Goal: Task Accomplishment & Management: Manage account settings

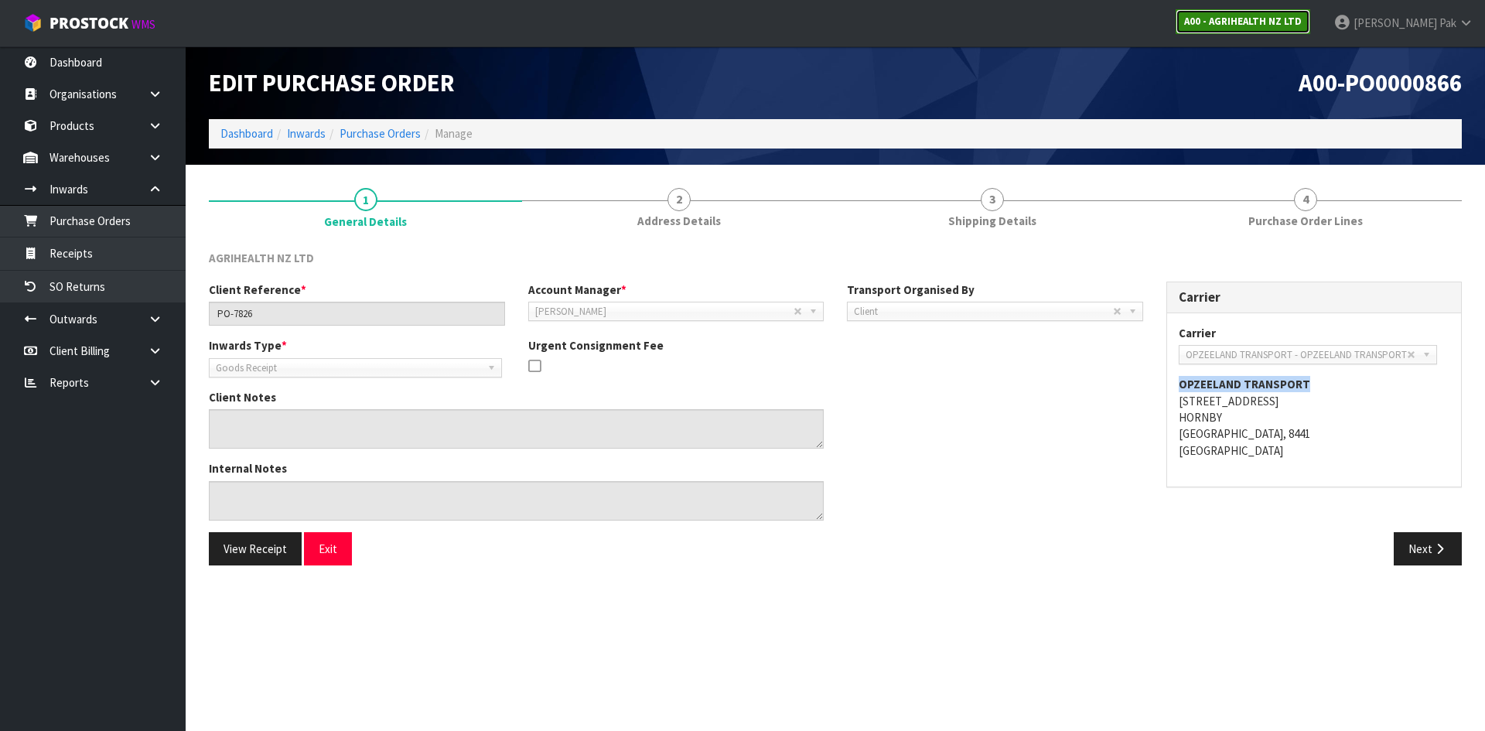
click at [1284, 22] on strong "A00 - AGRIHEALTH NZ LTD" at bounding box center [1243, 21] width 118 height 13
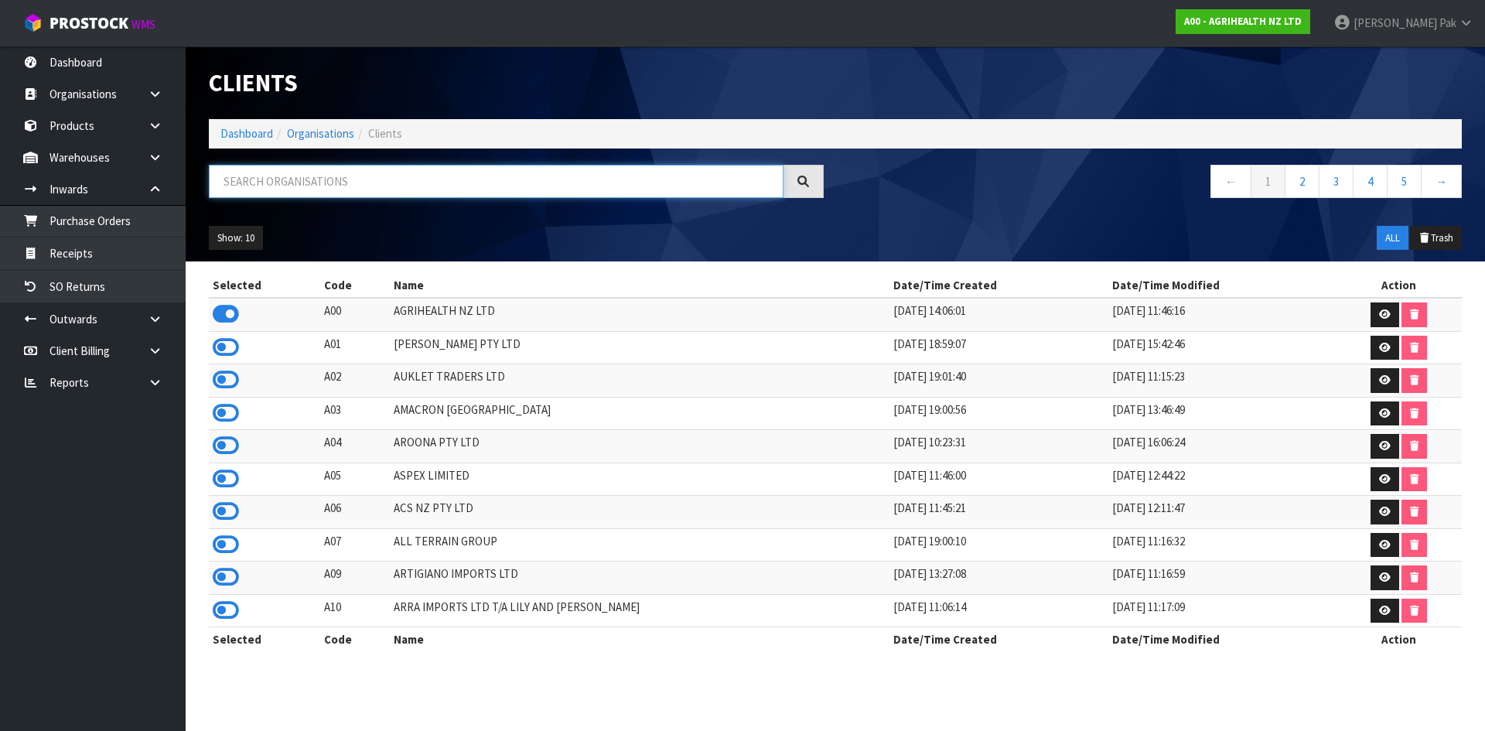
click at [470, 193] on input "text" at bounding box center [496, 181] width 575 height 33
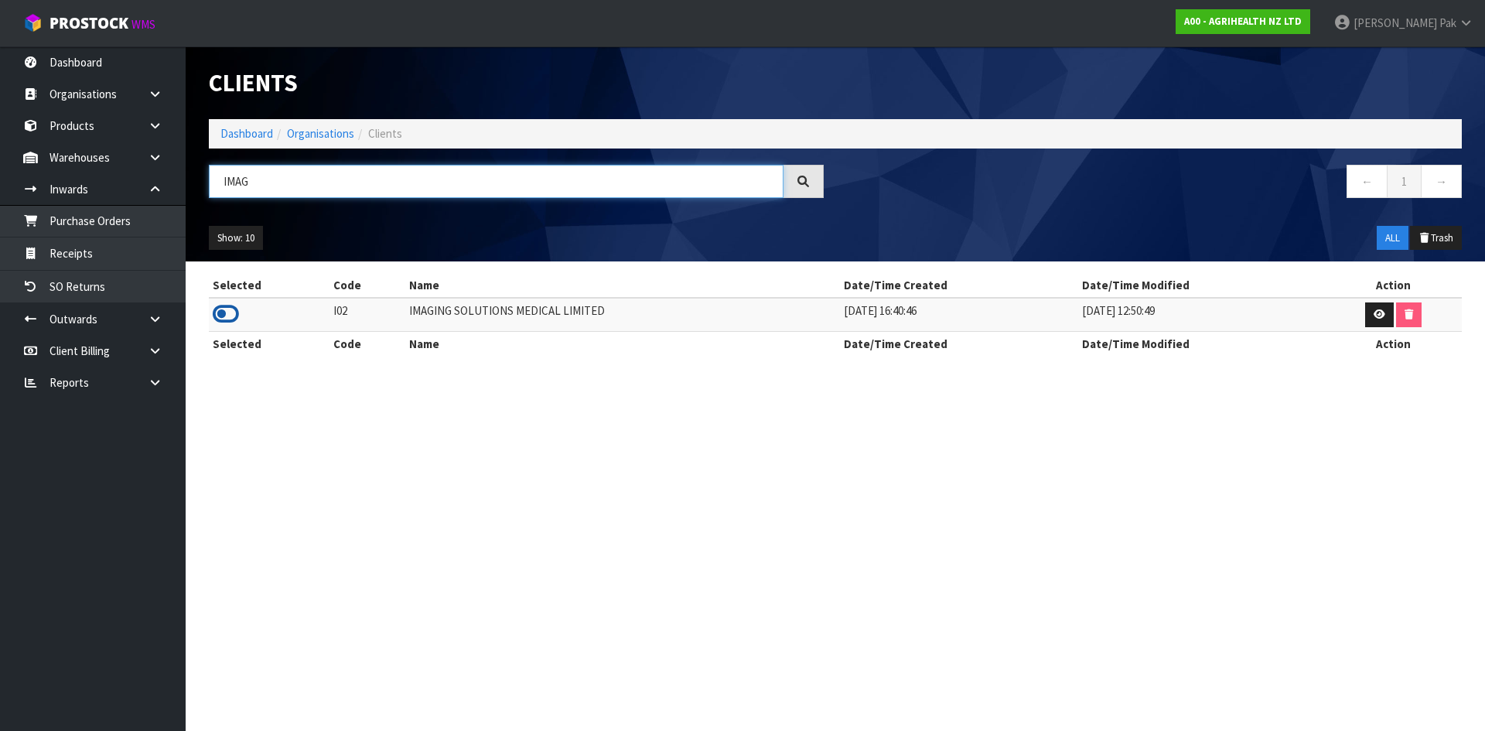
type input "IMAG"
click at [230, 312] on icon at bounding box center [226, 313] width 26 height 23
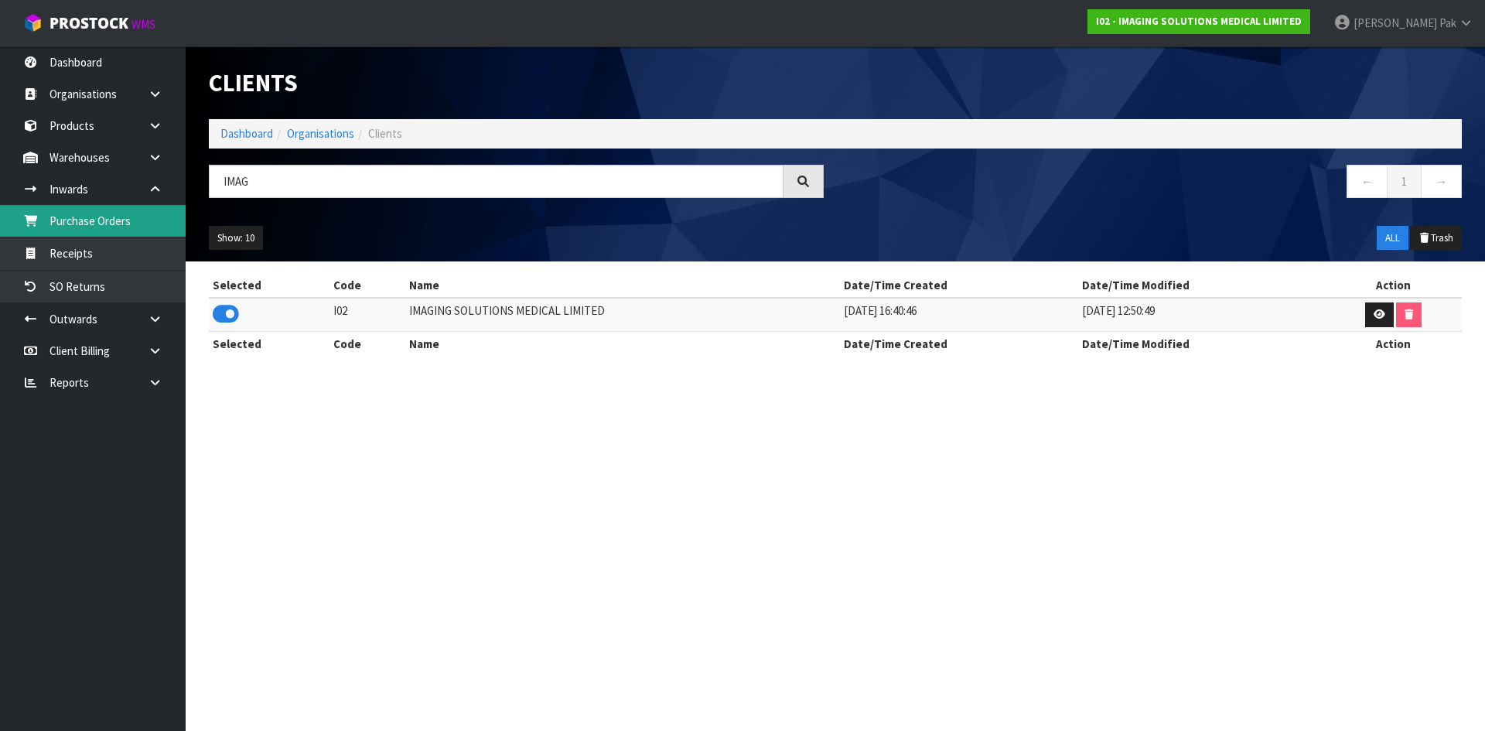
click at [80, 231] on link "Purchase Orders" at bounding box center [93, 221] width 186 height 32
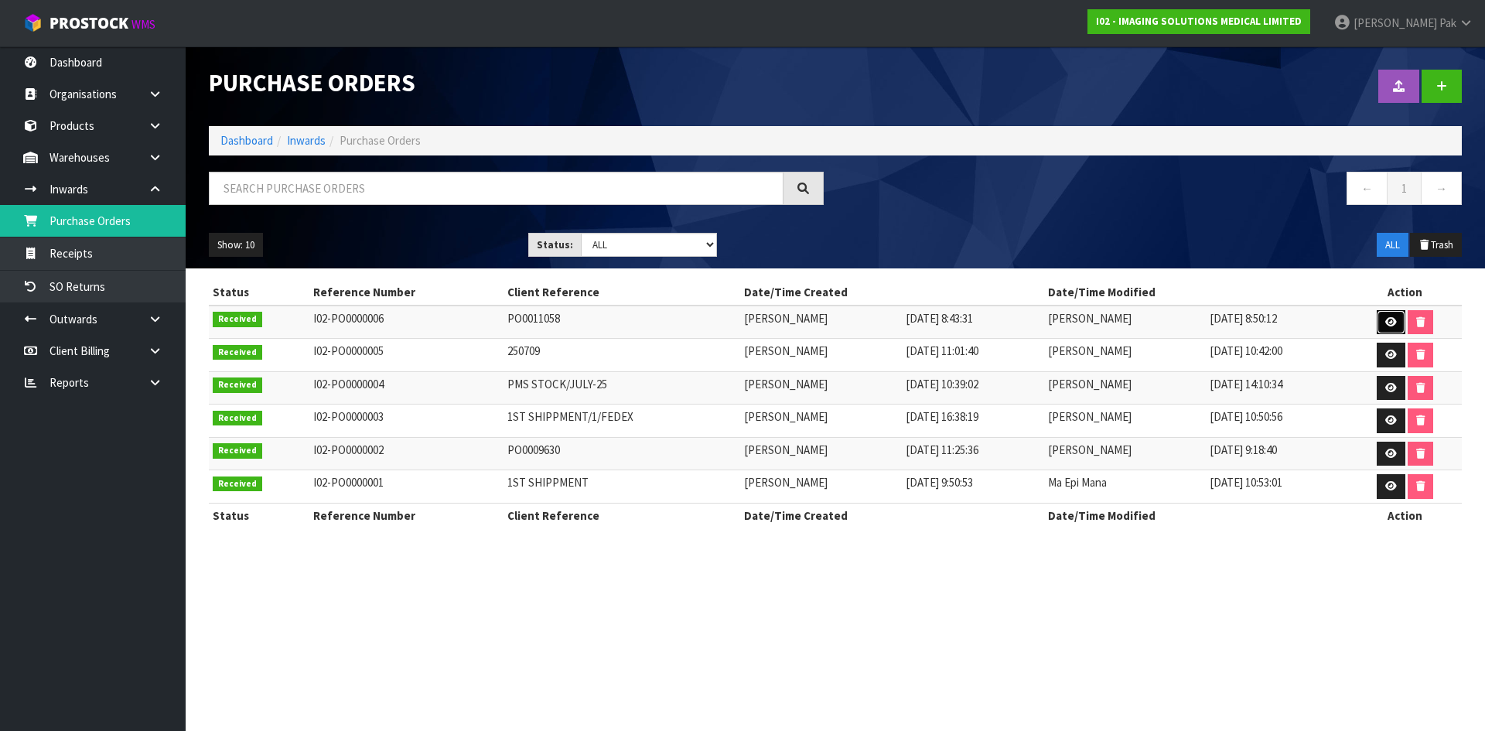
click at [1387, 317] on icon at bounding box center [1391, 322] width 12 height 10
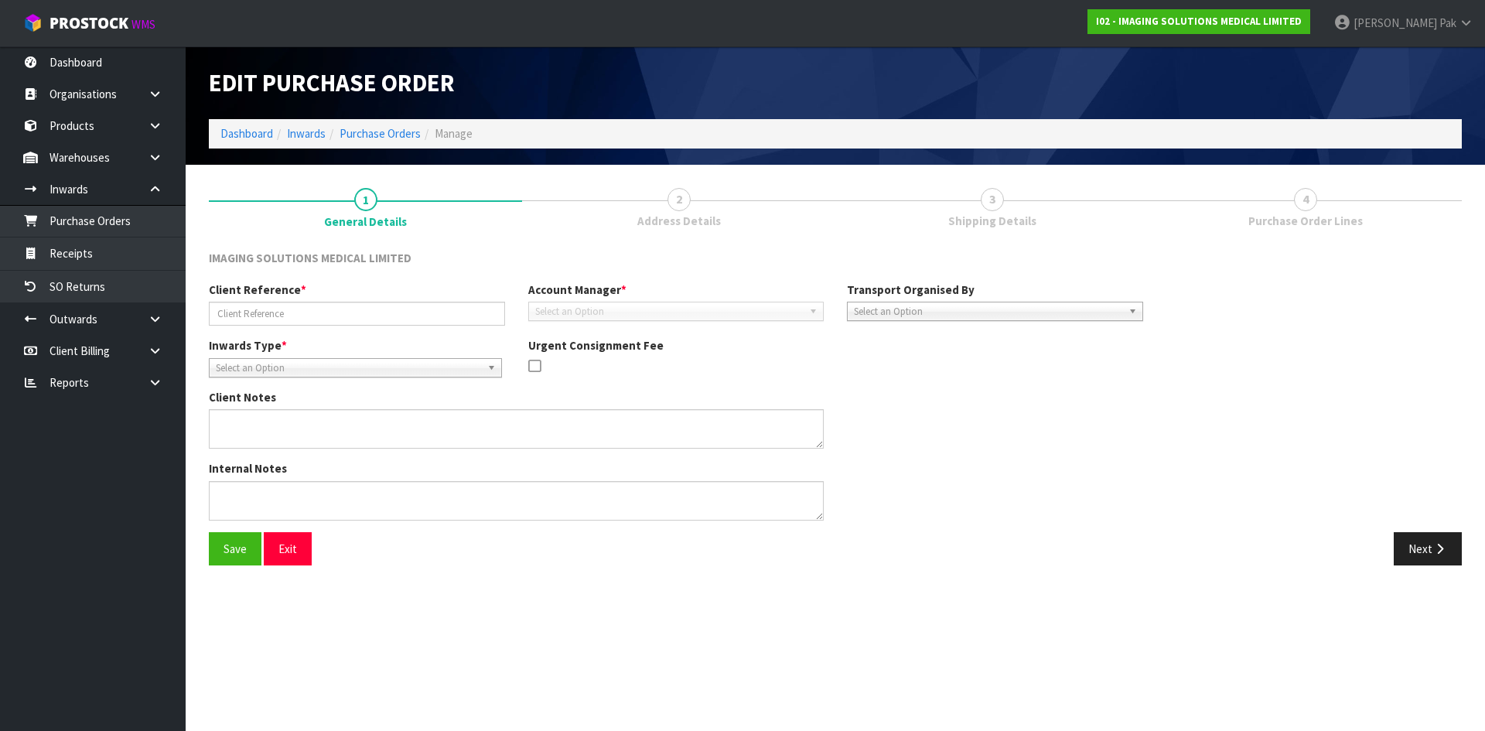
type input "PO0011058"
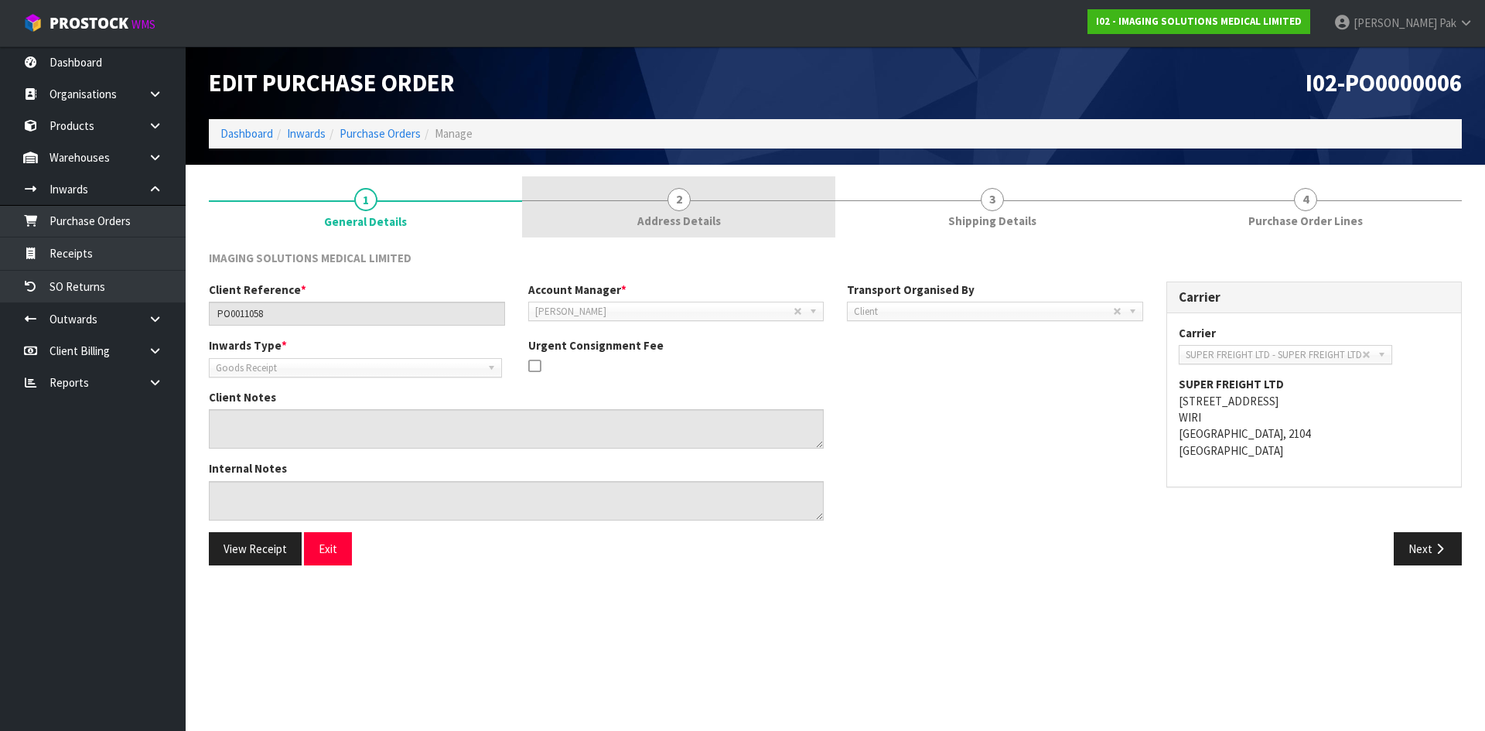
click at [641, 204] on link "2 Address Details" at bounding box center [678, 206] width 313 height 61
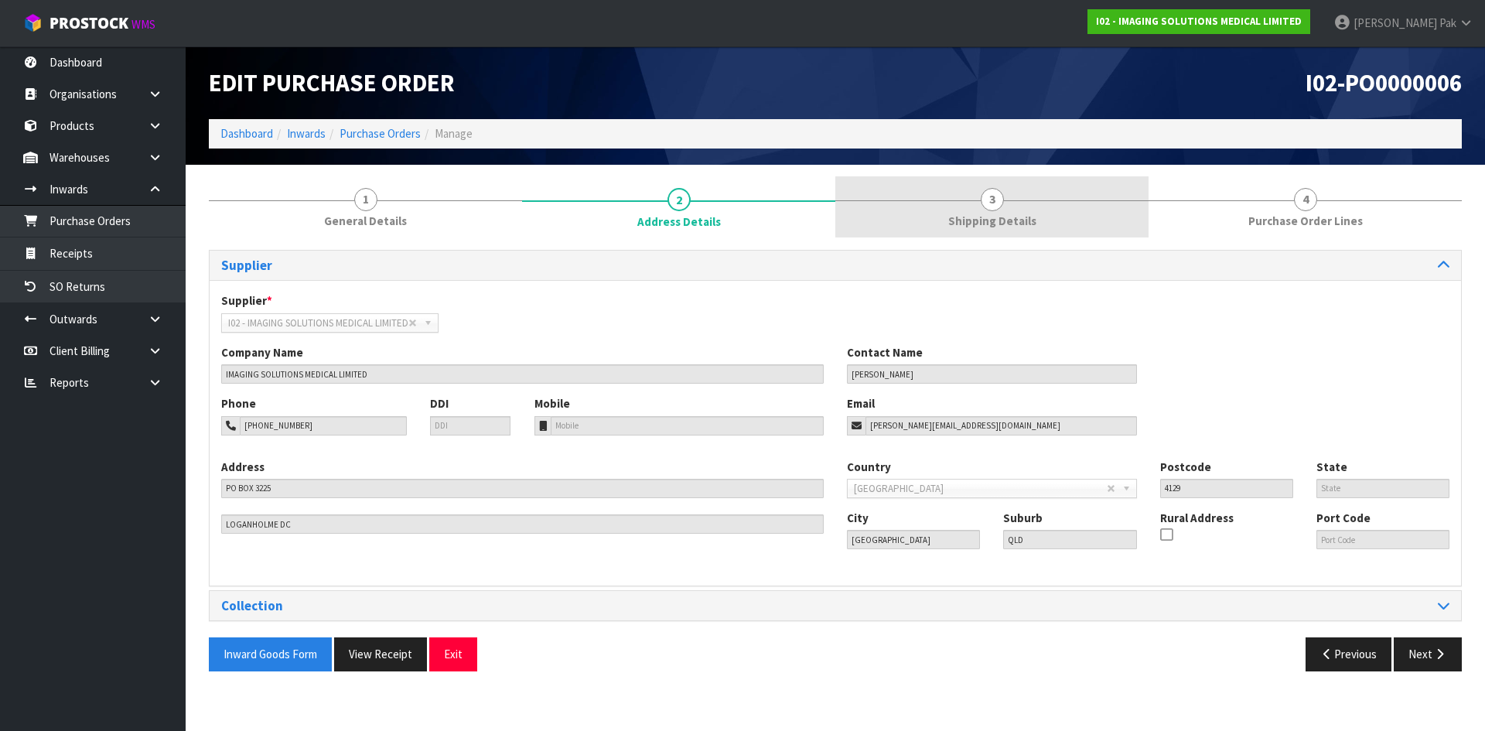
click at [923, 220] on link "3 Shipping Details" at bounding box center [991, 206] width 313 height 61
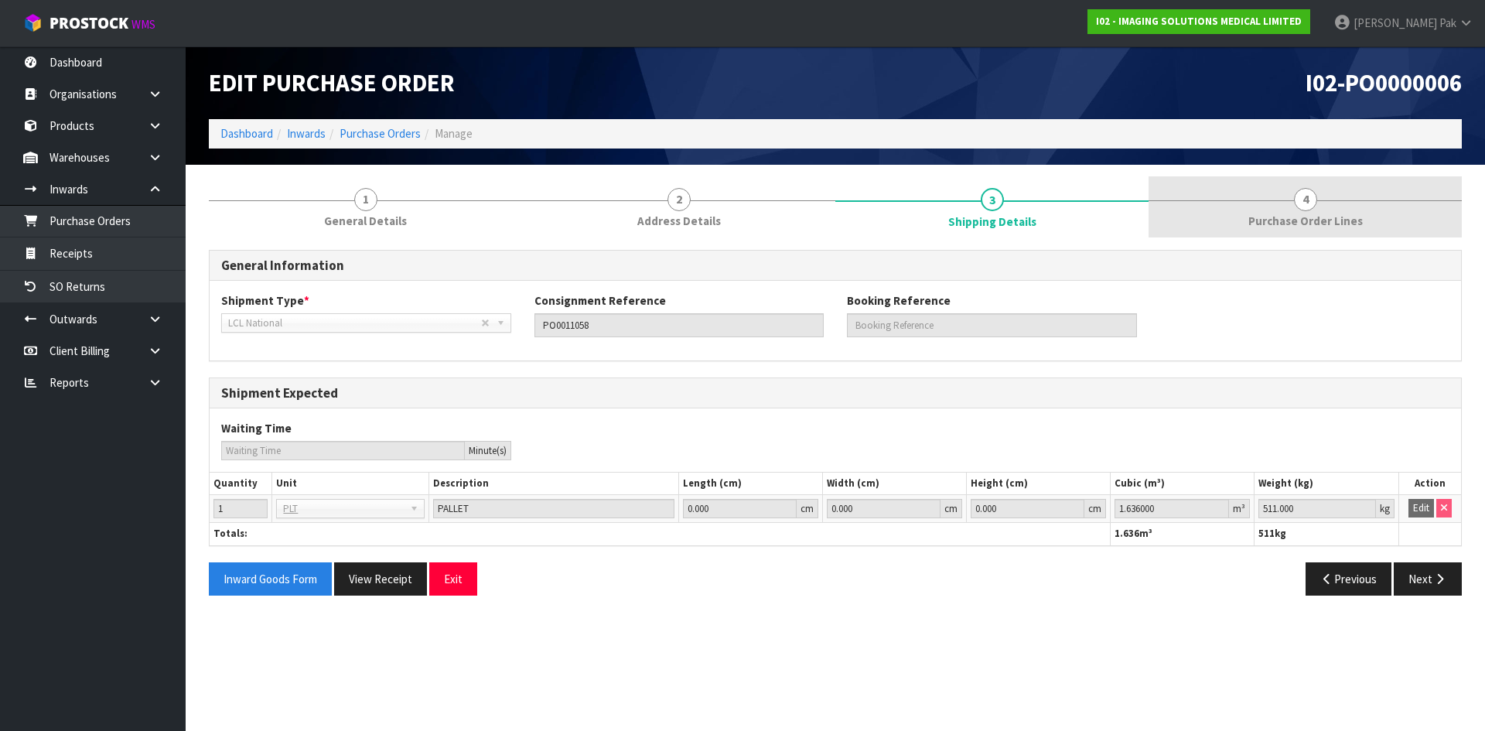
click at [1236, 226] on link "4 Purchase Order Lines" at bounding box center [1304, 206] width 313 height 61
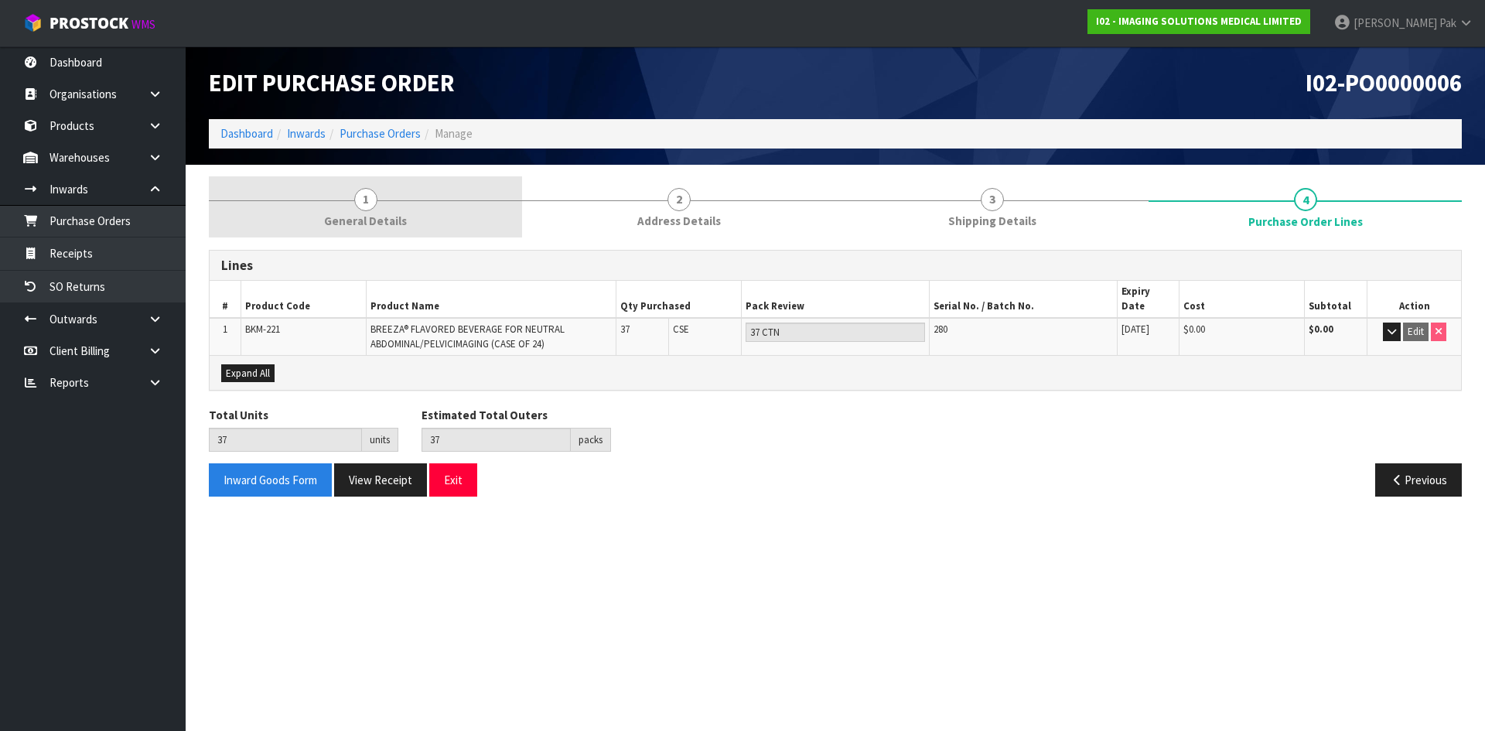
click at [305, 220] on link "1 General Details" at bounding box center [365, 206] width 313 height 61
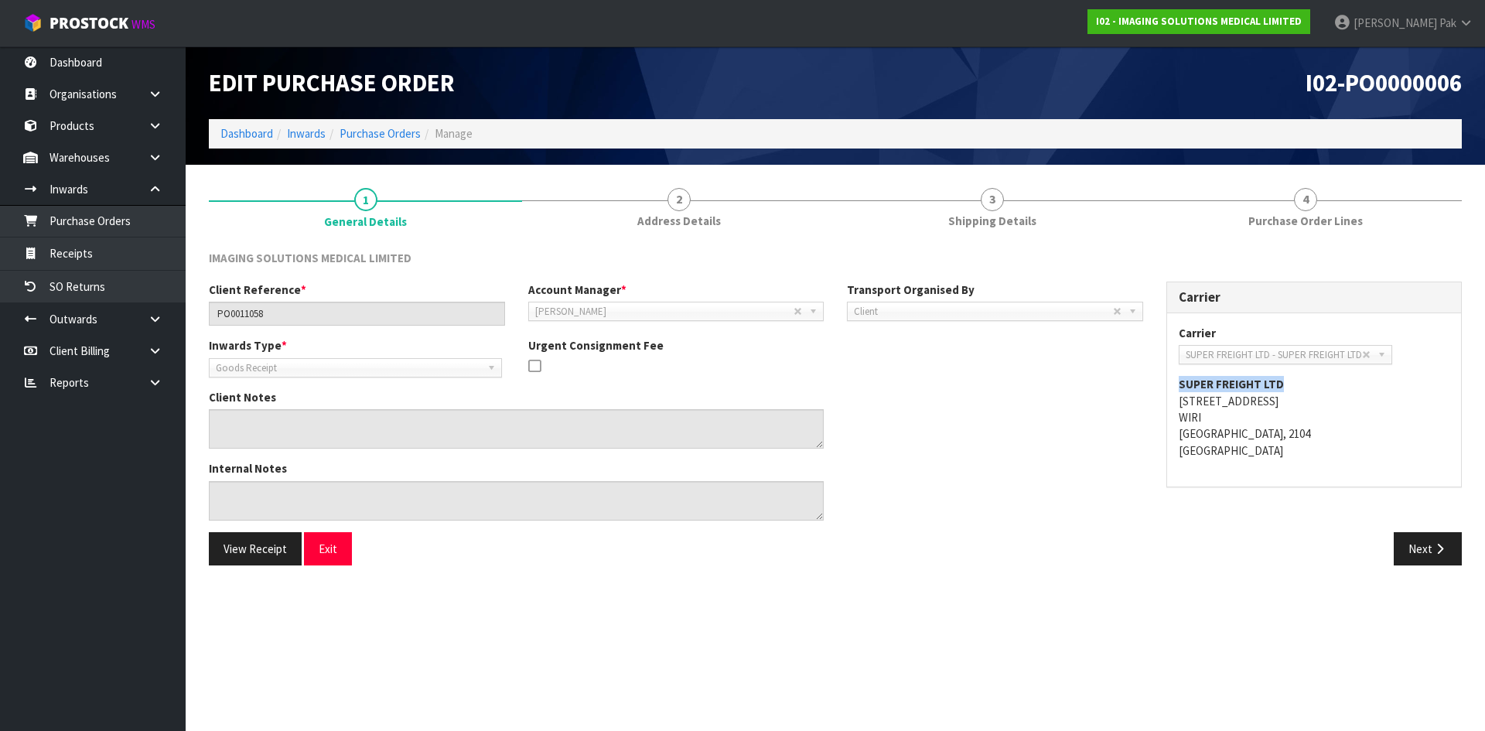
drag, startPoint x: 1288, startPoint y: 384, endPoint x: 1172, endPoint y: 387, distance: 116.8
click at [1172, 387] on div "Carrier ACT TRANSPORT LTD - ACT TRANSPORT LTD AGS - AGS WORLD TRANSPORT AIR TRA…" at bounding box center [1314, 400] width 295 height 174
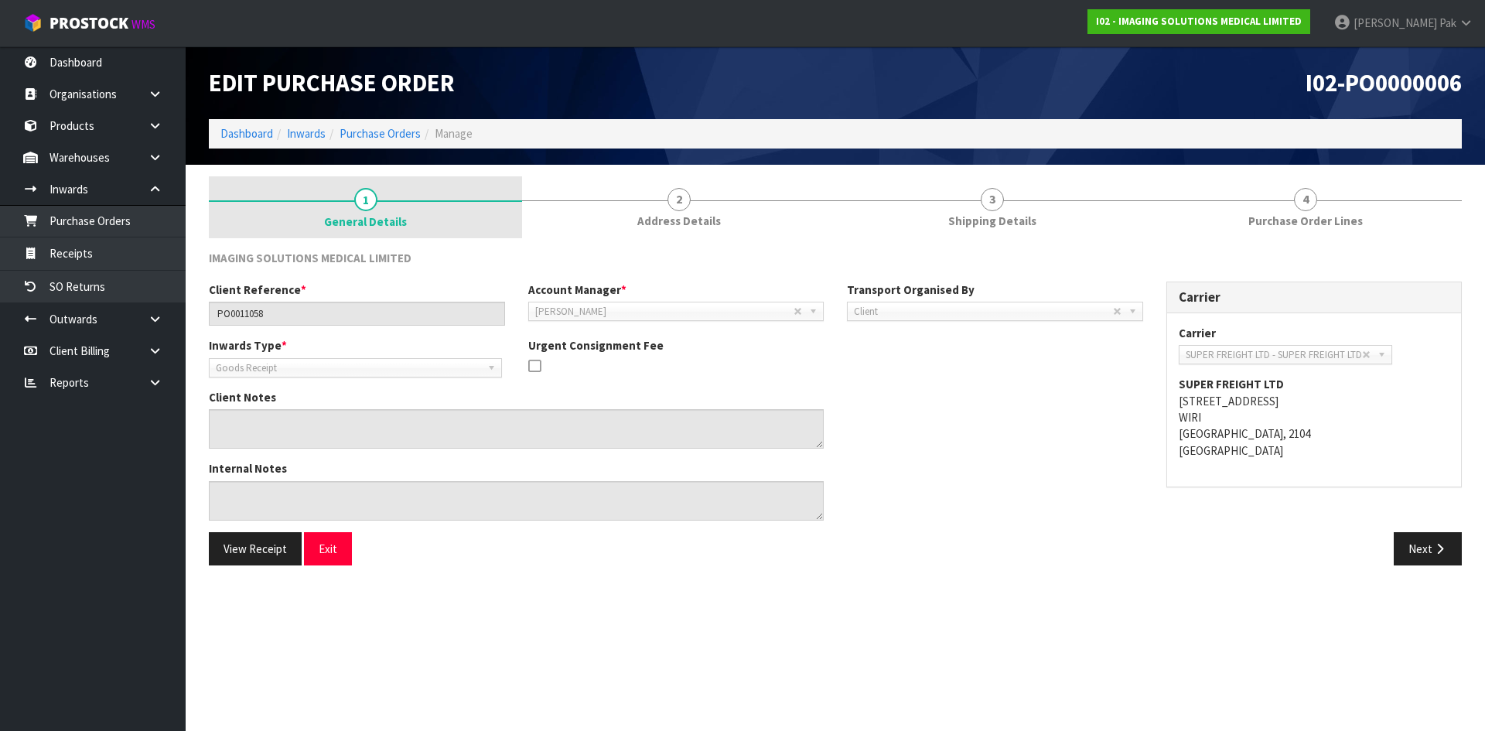
click at [387, 228] on span "General Details" at bounding box center [365, 221] width 83 height 16
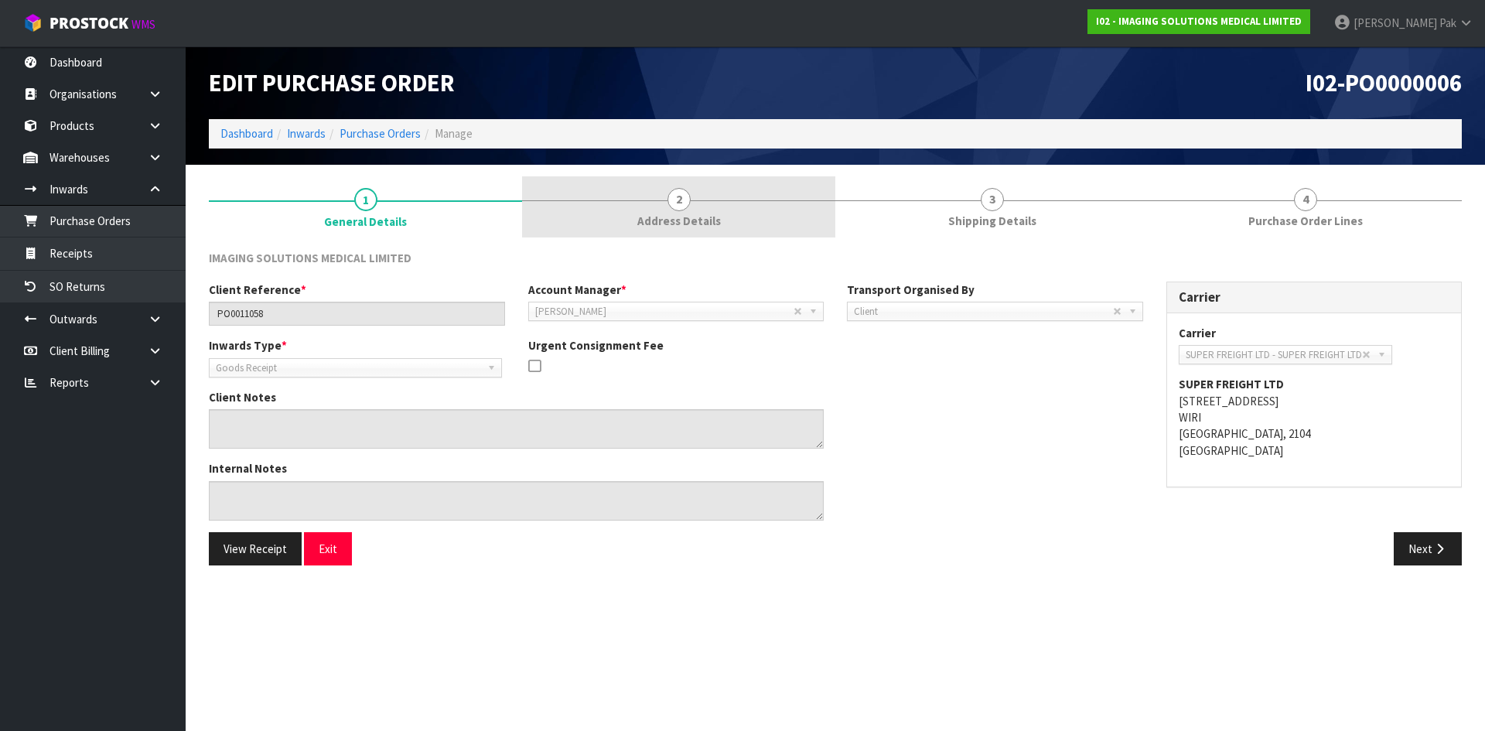
click at [555, 206] on link "2 Address Details" at bounding box center [678, 206] width 313 height 61
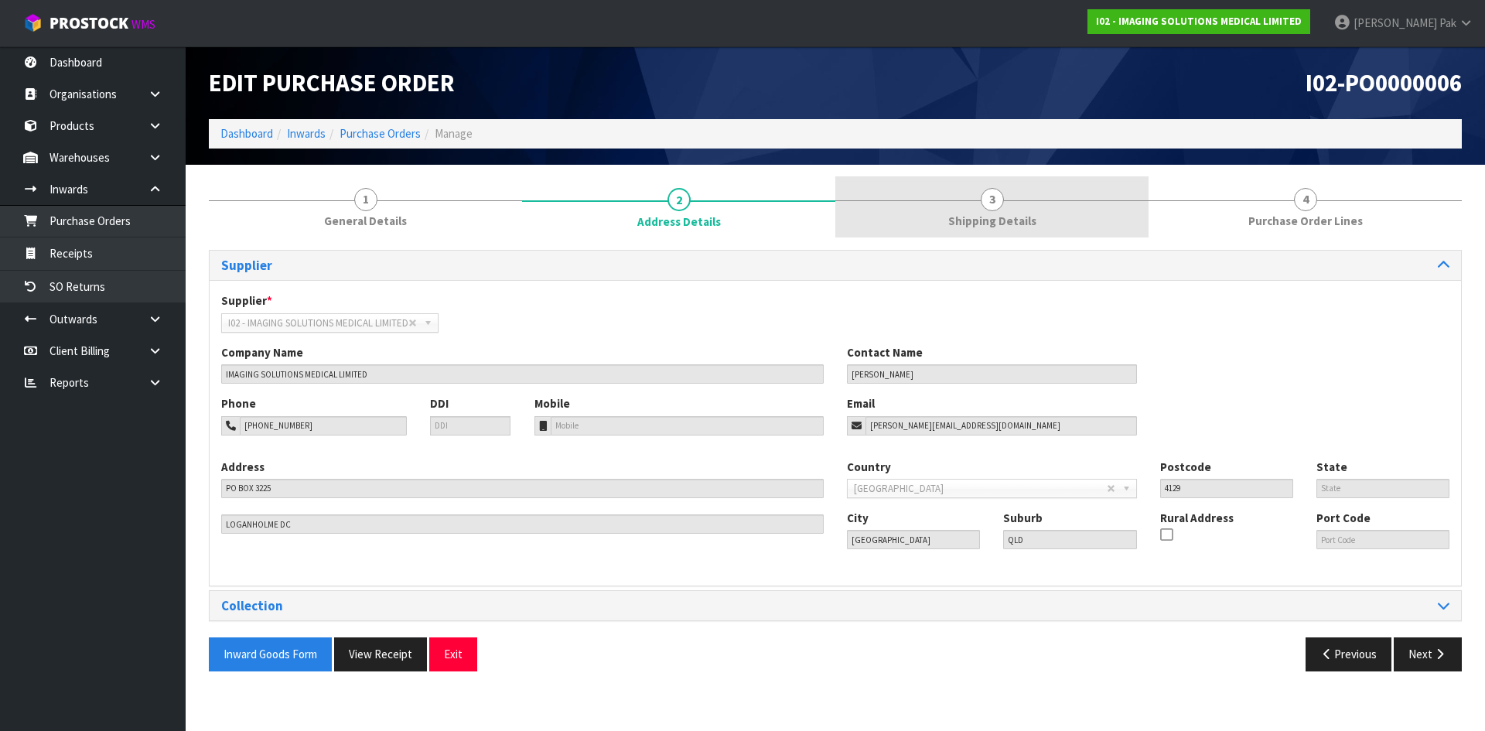
click at [902, 218] on link "3 Shipping Details" at bounding box center [991, 206] width 313 height 61
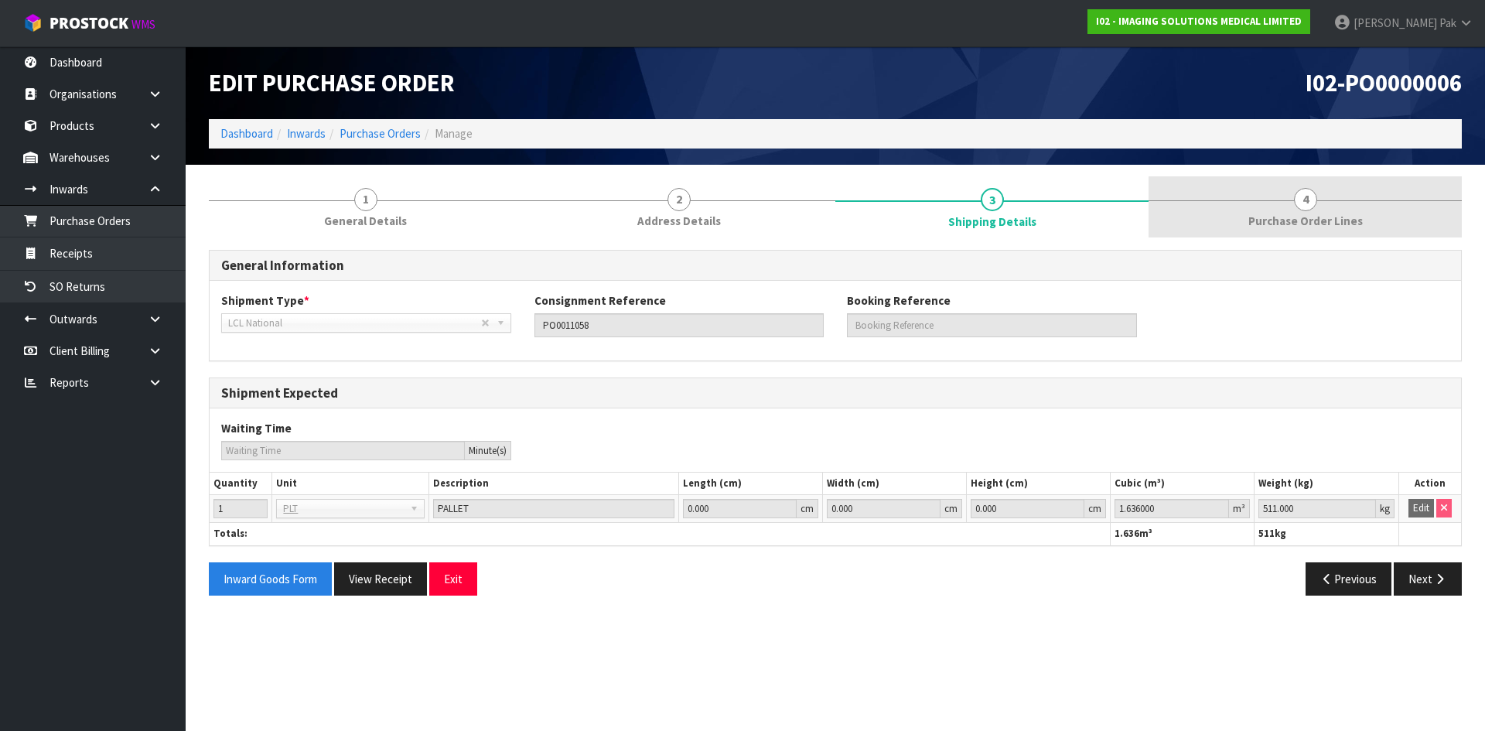
click at [1196, 217] on link "4 Purchase Order Lines" at bounding box center [1304, 206] width 313 height 61
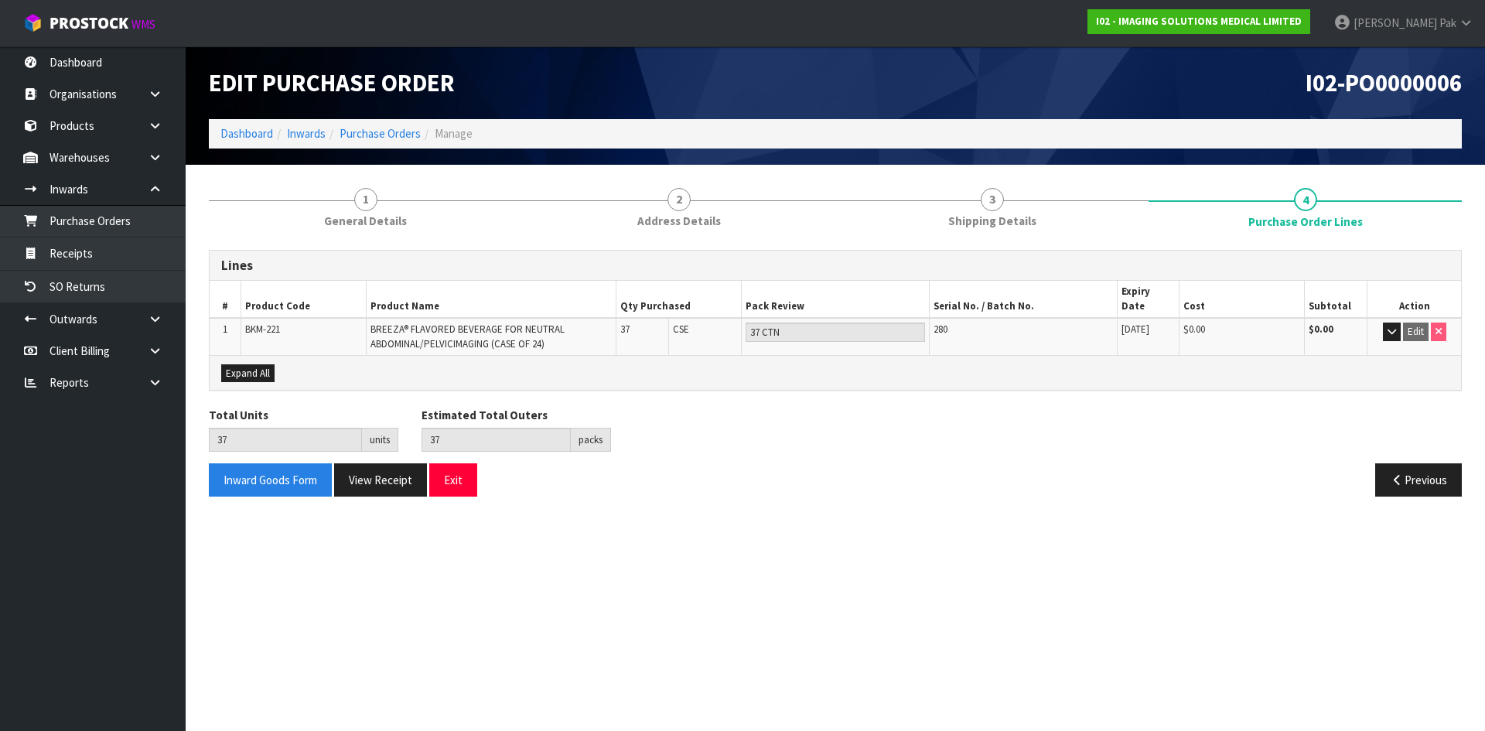
click at [1142, 322] on span "[DATE]" at bounding box center [1135, 328] width 28 height 13
click at [1025, 355] on div "Expand All" at bounding box center [835, 372] width 1251 height 35
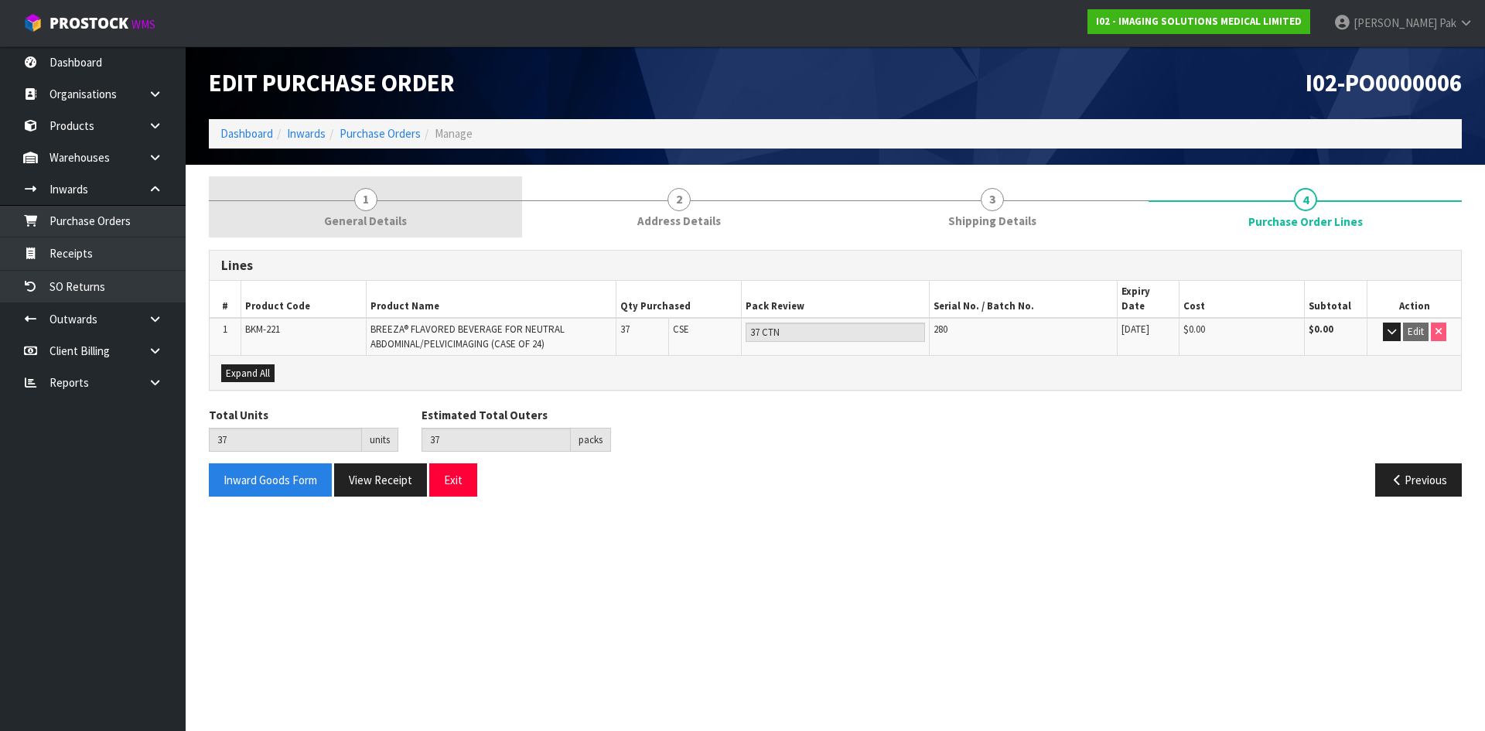
click at [435, 215] on link "1 General Details" at bounding box center [365, 206] width 313 height 61
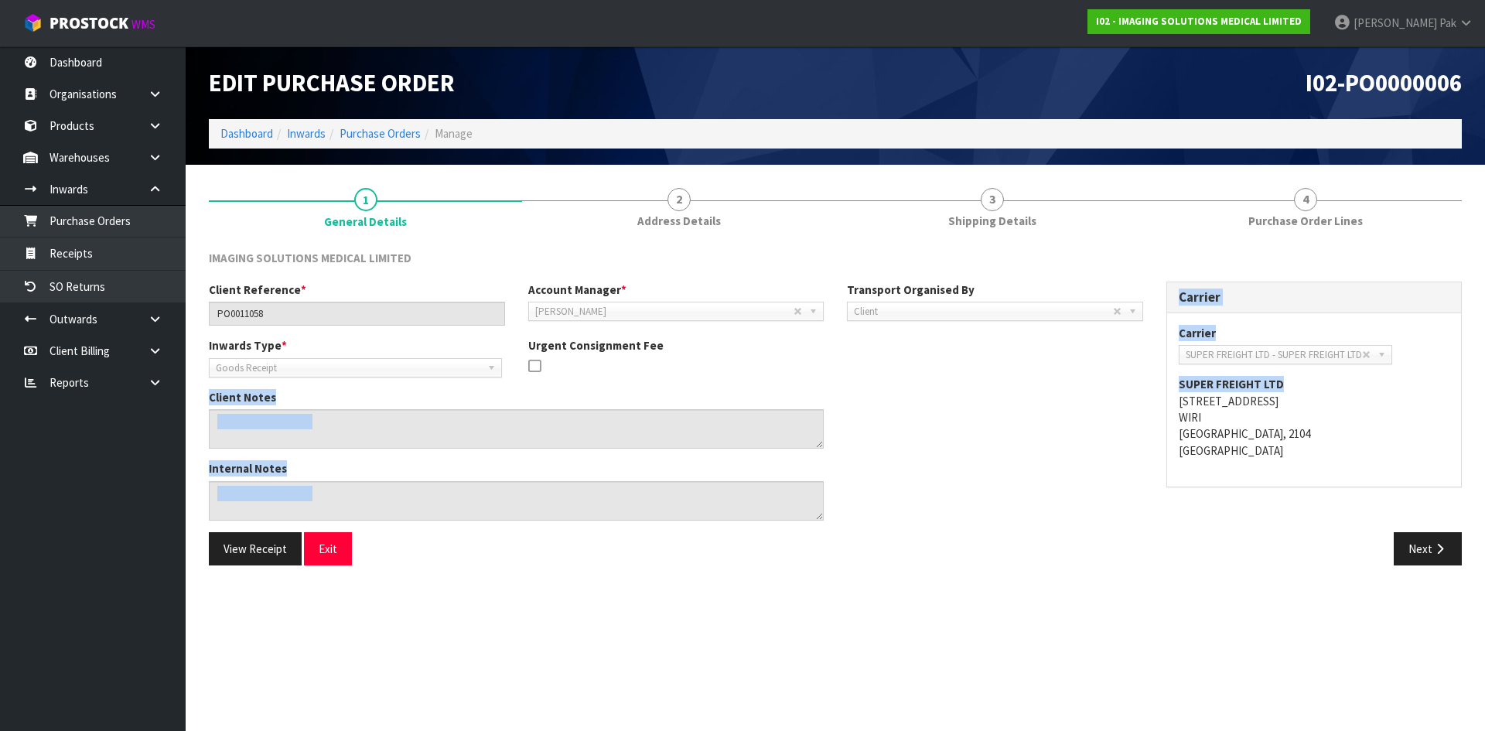
drag, startPoint x: 1283, startPoint y: 381, endPoint x: 1152, endPoint y: 384, distance: 131.5
click at [1152, 384] on div "Client Reference * PO0011058 Account Manager * [PERSON_NAME] [PERSON_NAME] [PER…" at bounding box center [835, 407] width 1276 height 251
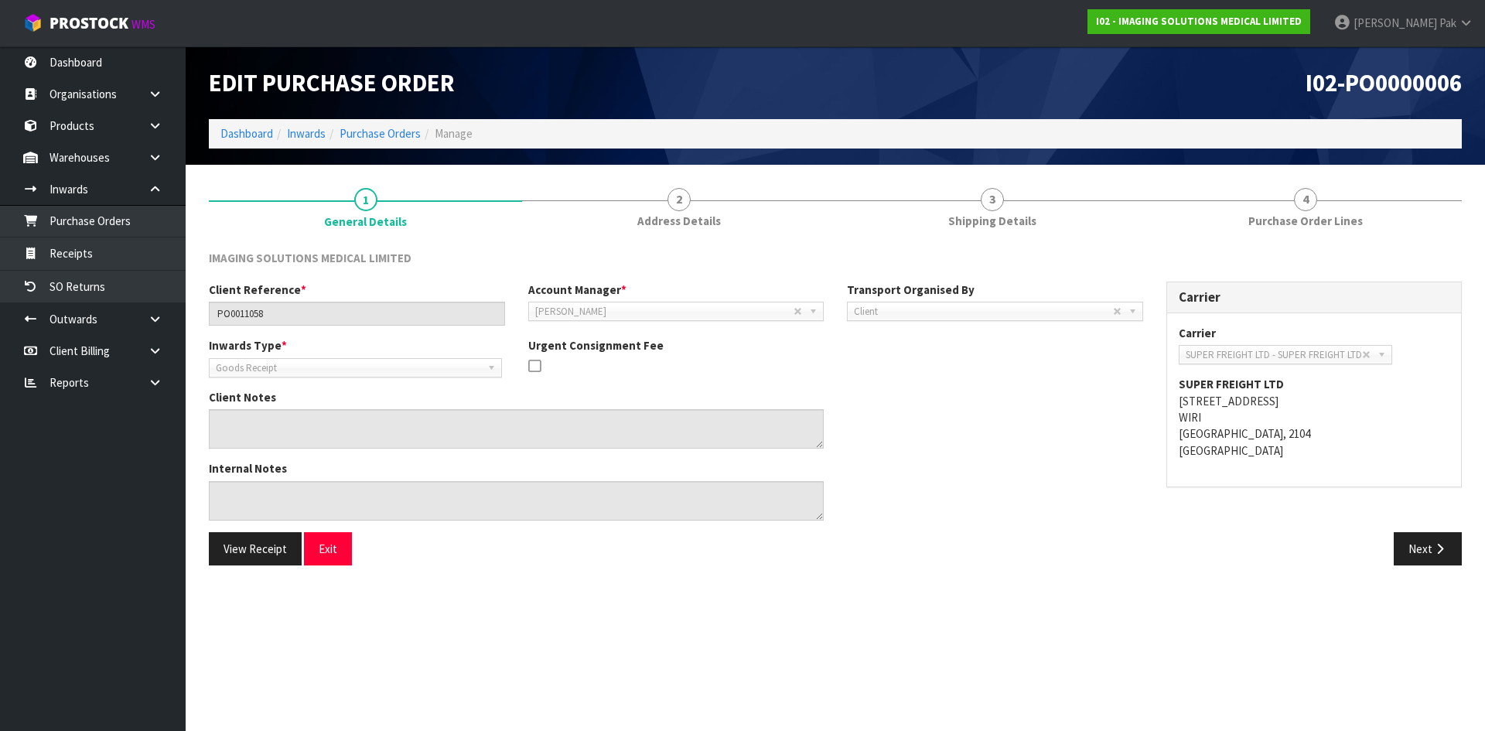
drag, startPoint x: 1360, startPoint y: 427, endPoint x: 1288, endPoint y: 392, distance: 80.6
click at [1360, 427] on address "SUPER FREIGHT LTD [STREET_ADDRESS]" at bounding box center [1314, 417] width 271 height 83
drag, startPoint x: 1286, startPoint y: 387, endPoint x: 1174, endPoint y: 387, distance: 112.1
click at [1174, 387] on div "Carrier ACT TRANSPORT LTD - ACT TRANSPORT LTD AGS - AGS WORLD TRANSPORT AIR TRA…" at bounding box center [1314, 400] width 295 height 174
copy strong "SUPER FREIGHT LTD"
